Goal: Check status: Check status

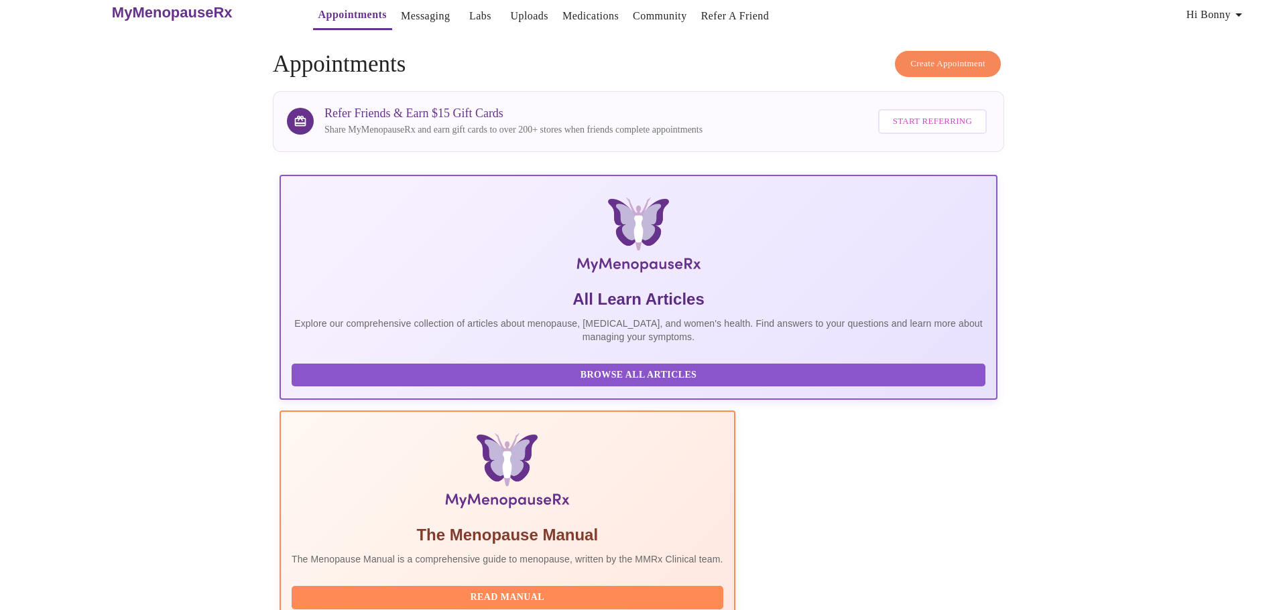
scroll to position [123, 0]
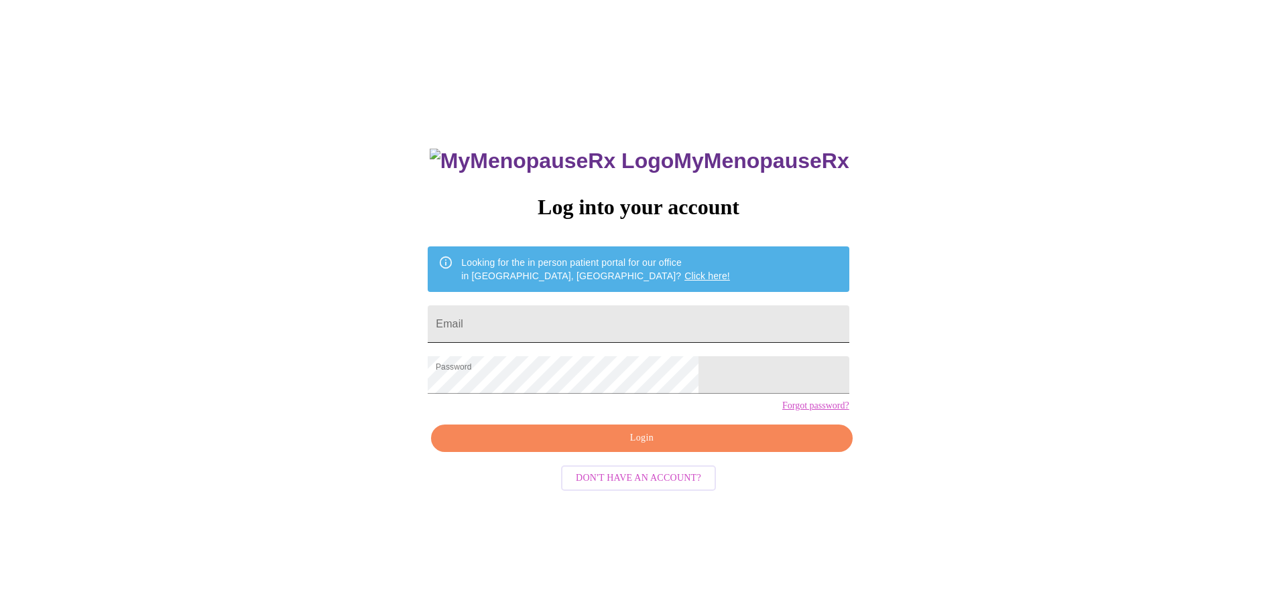
click at [588, 316] on input "Email" at bounding box center [638, 325] width 421 height 38
type input "bonnyfultz@gmail.com"
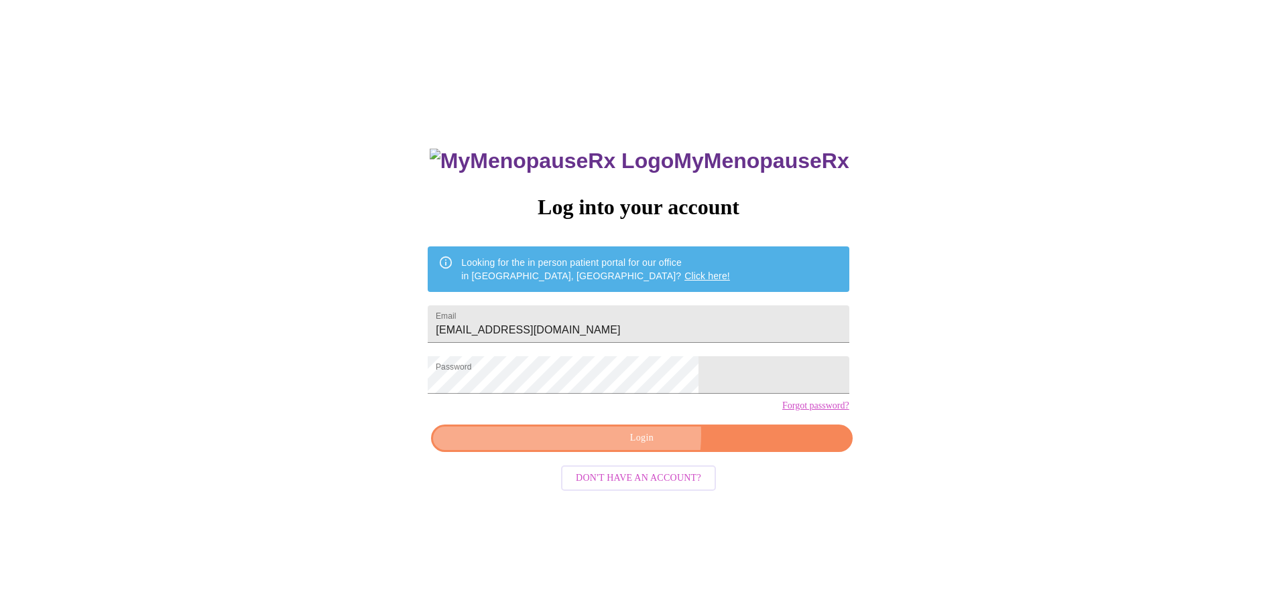
click at [611, 447] on span "Login" at bounding box center [641, 438] width 390 height 17
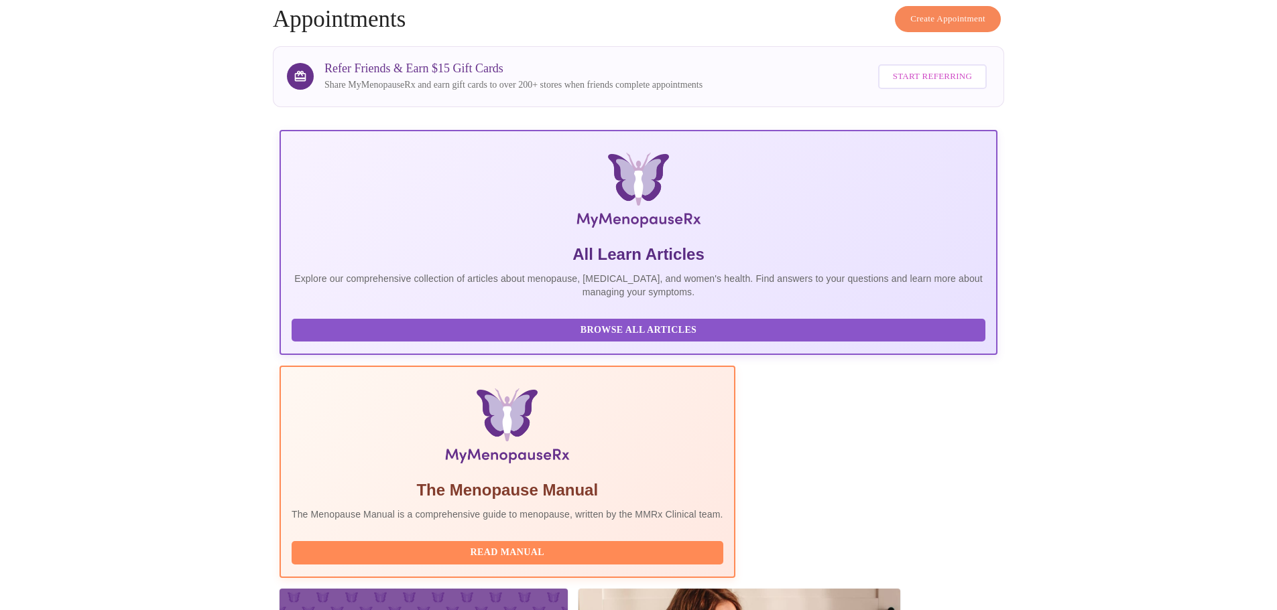
scroll to position [123, 0]
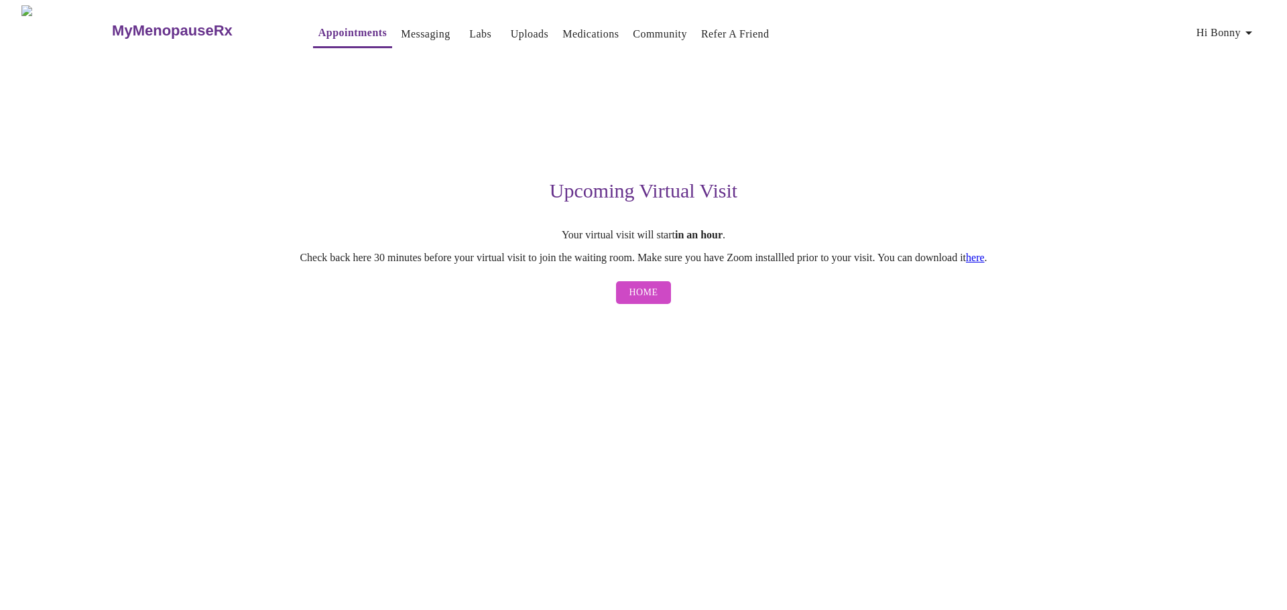
click at [648, 302] on span "Home" at bounding box center [643, 293] width 29 height 17
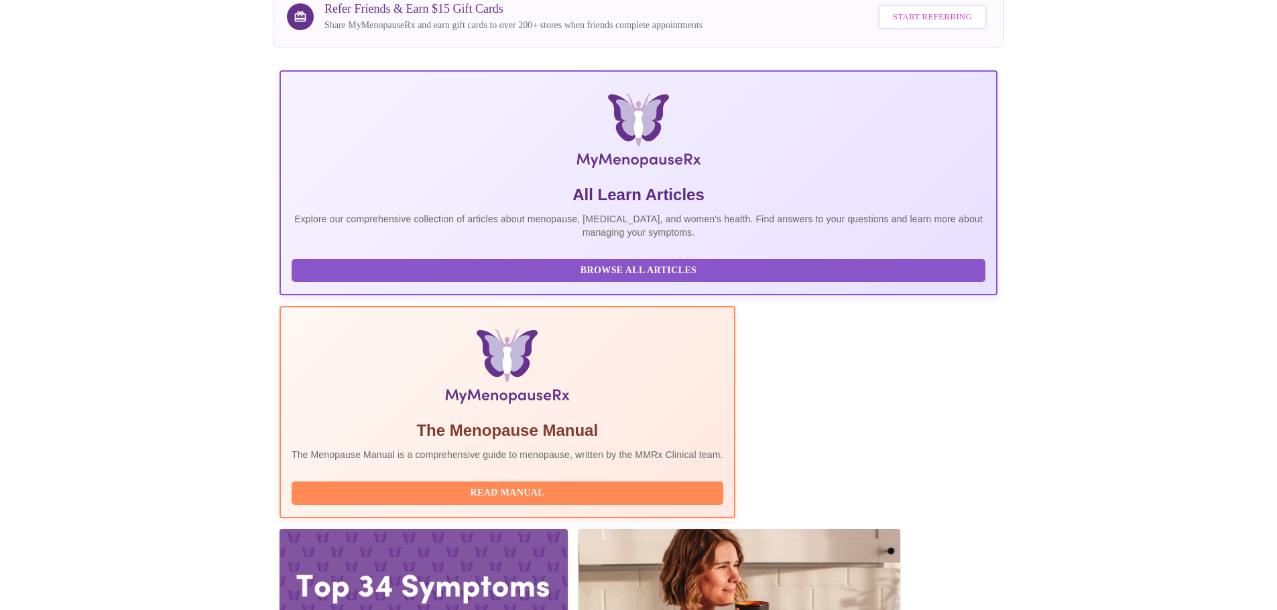
scroll to position [123, 0]
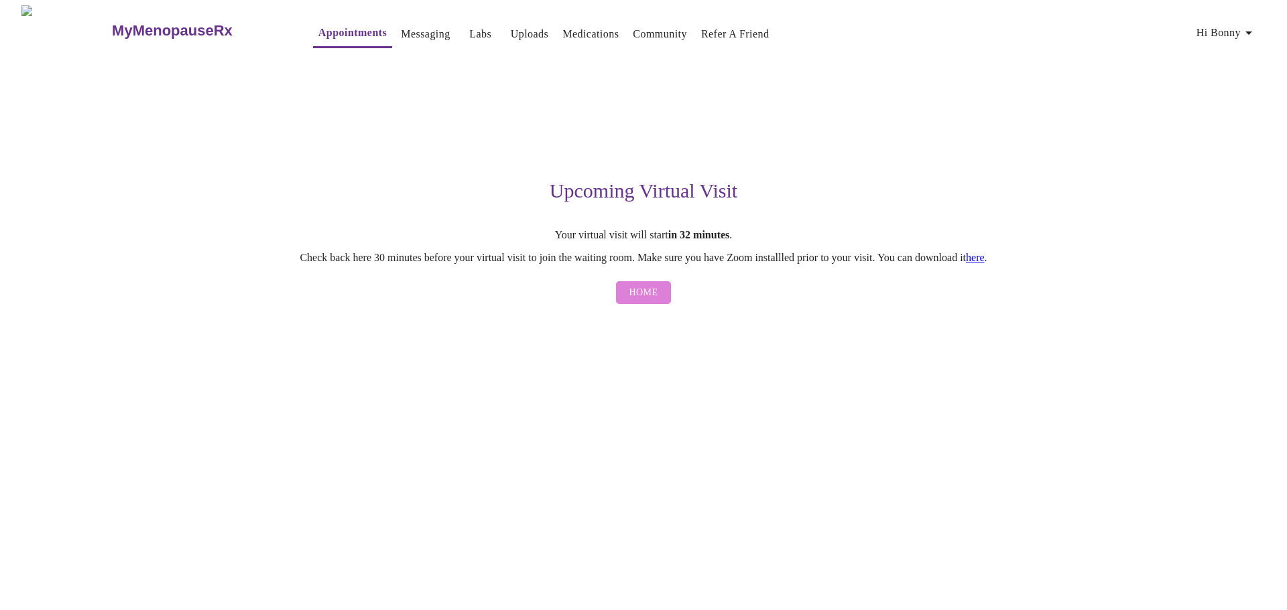
click at [635, 296] on span "Home" at bounding box center [643, 293] width 29 height 17
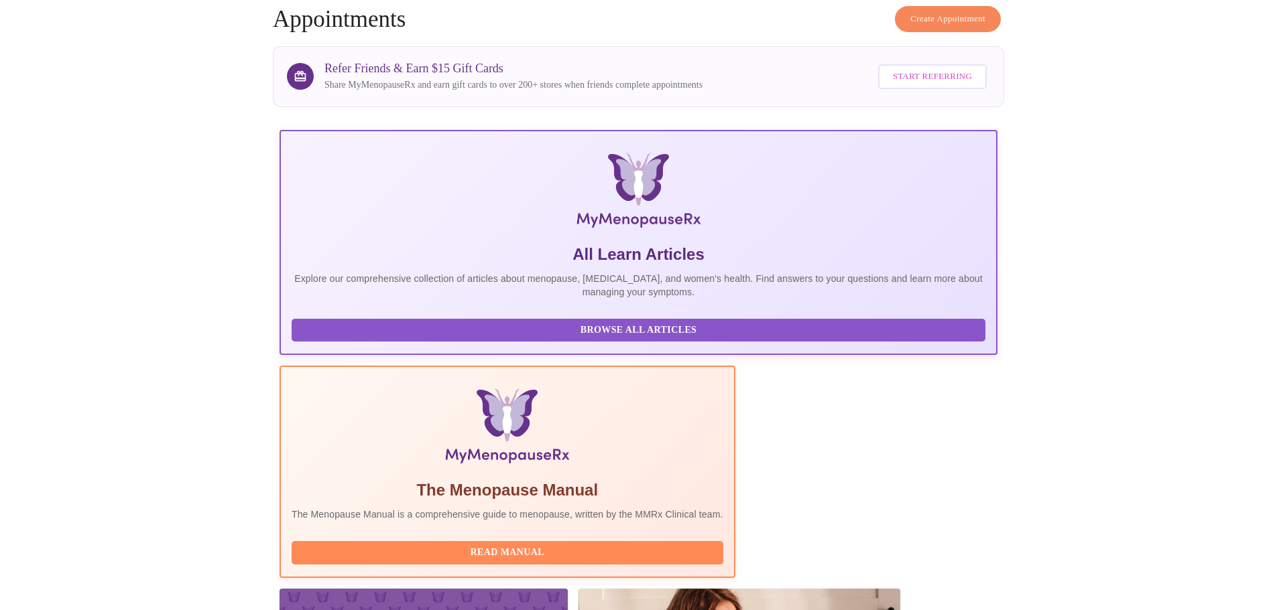
scroll to position [123, 0]
